Goal: Information Seeking & Learning: Check status

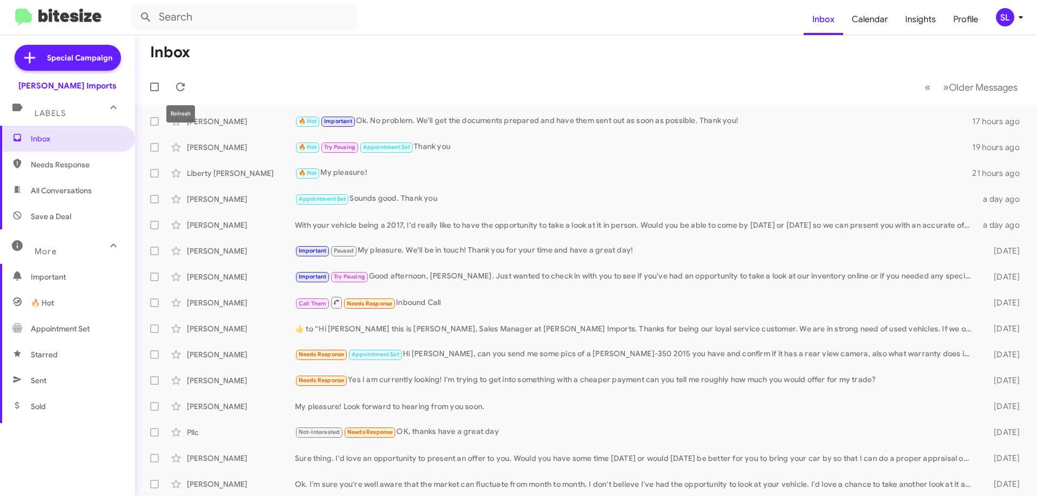
click at [179, 94] on button at bounding box center [181, 87] width 22 height 22
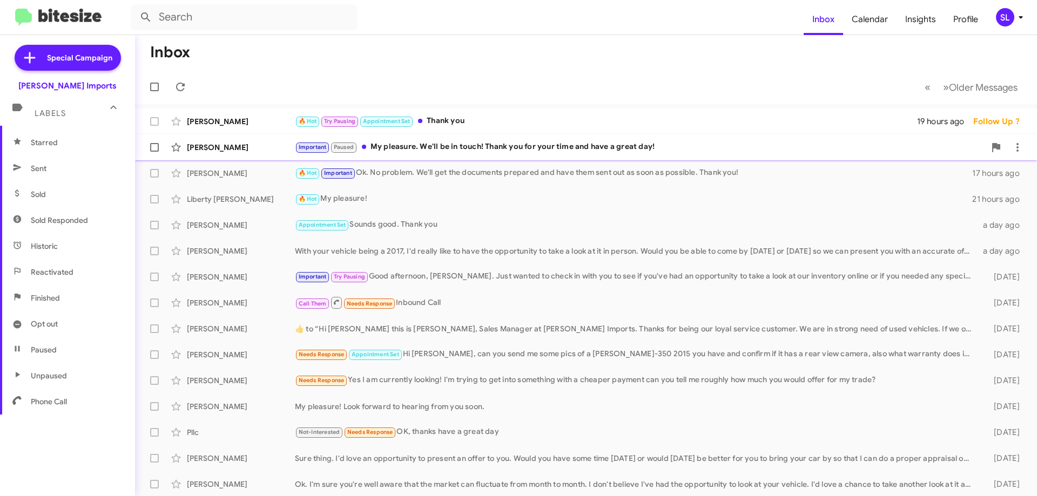
click at [569, 149] on div "Important Paused My pleasure. We'll be in touch! Thank you for your time and ha…" at bounding box center [640, 147] width 690 height 12
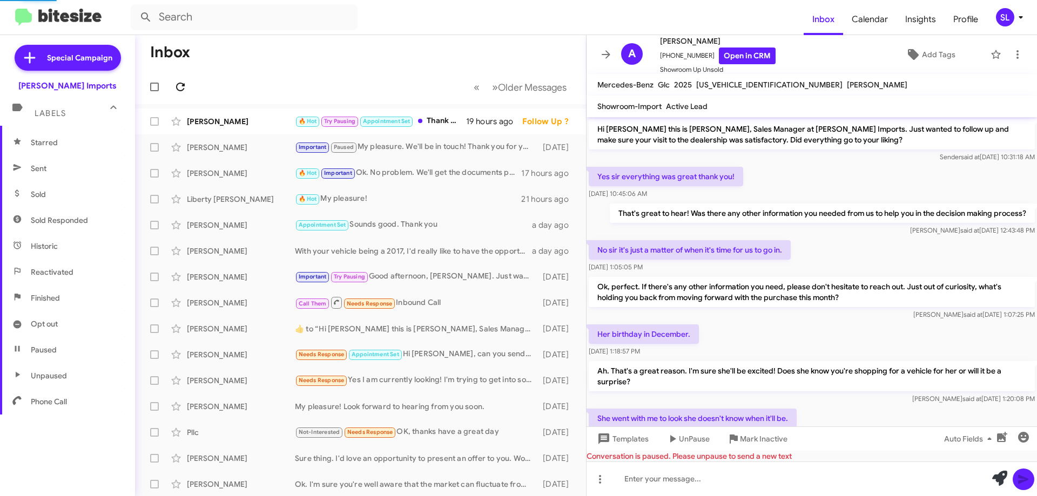
scroll to position [206, 0]
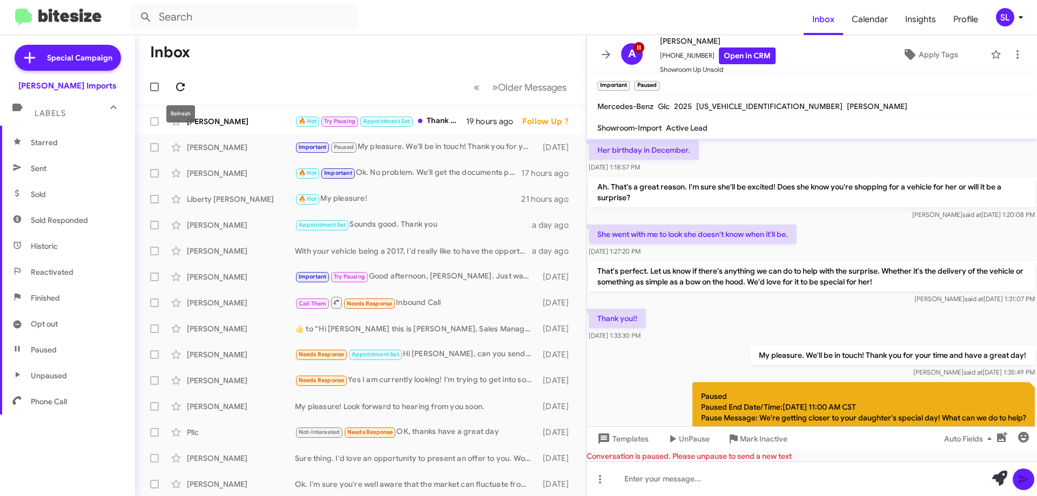
click at [181, 90] on icon at bounding box center [180, 86] width 13 height 13
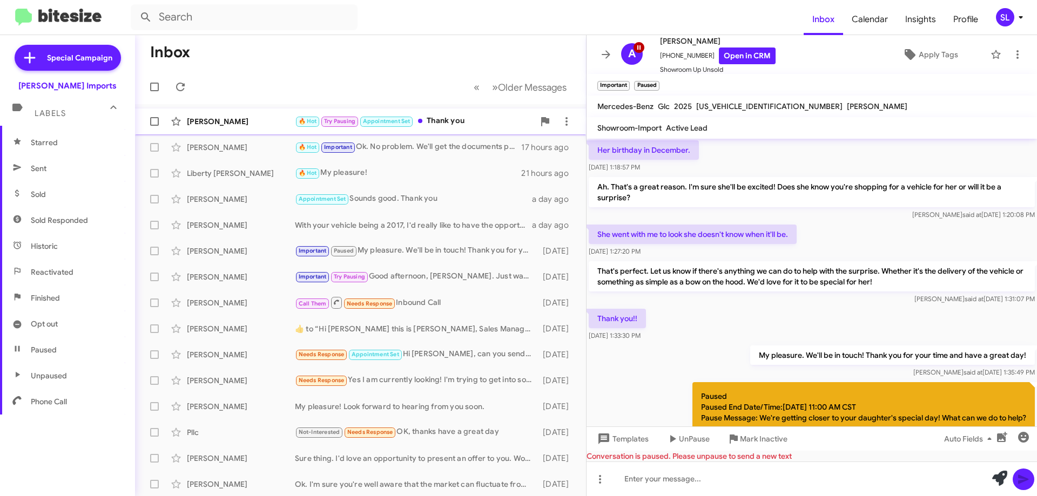
click at [460, 124] on div "🔥 Hot Try Pausing Appointment Set Thank you" at bounding box center [414, 121] width 239 height 12
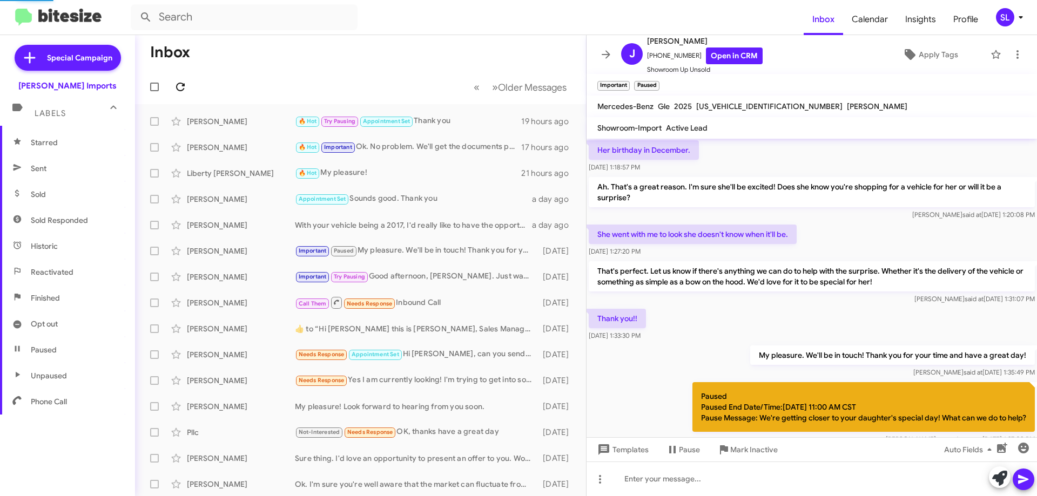
scroll to position [334, 0]
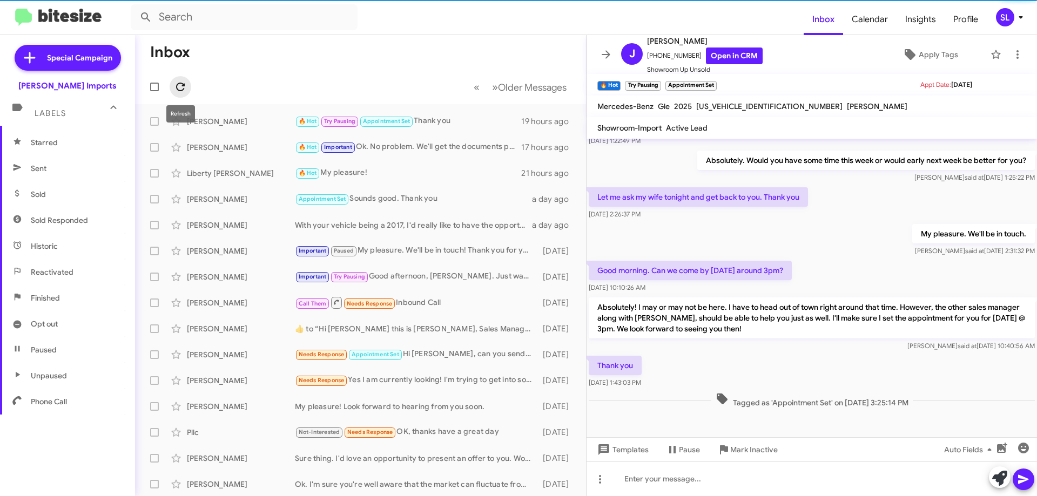
click at [179, 86] on icon at bounding box center [180, 86] width 13 height 13
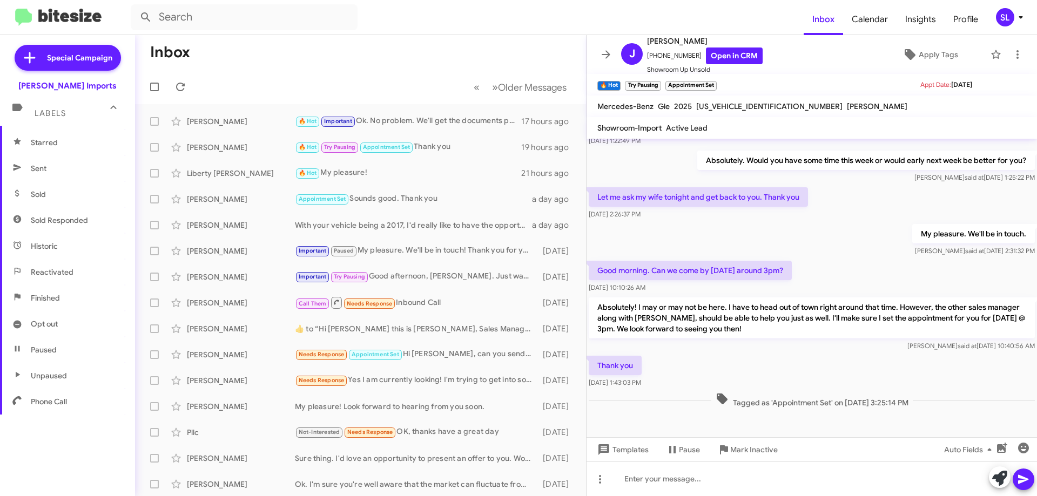
click at [597, 49] on span at bounding box center [606, 54] width 22 height 13
